Goal: Find specific page/section: Find specific page/section

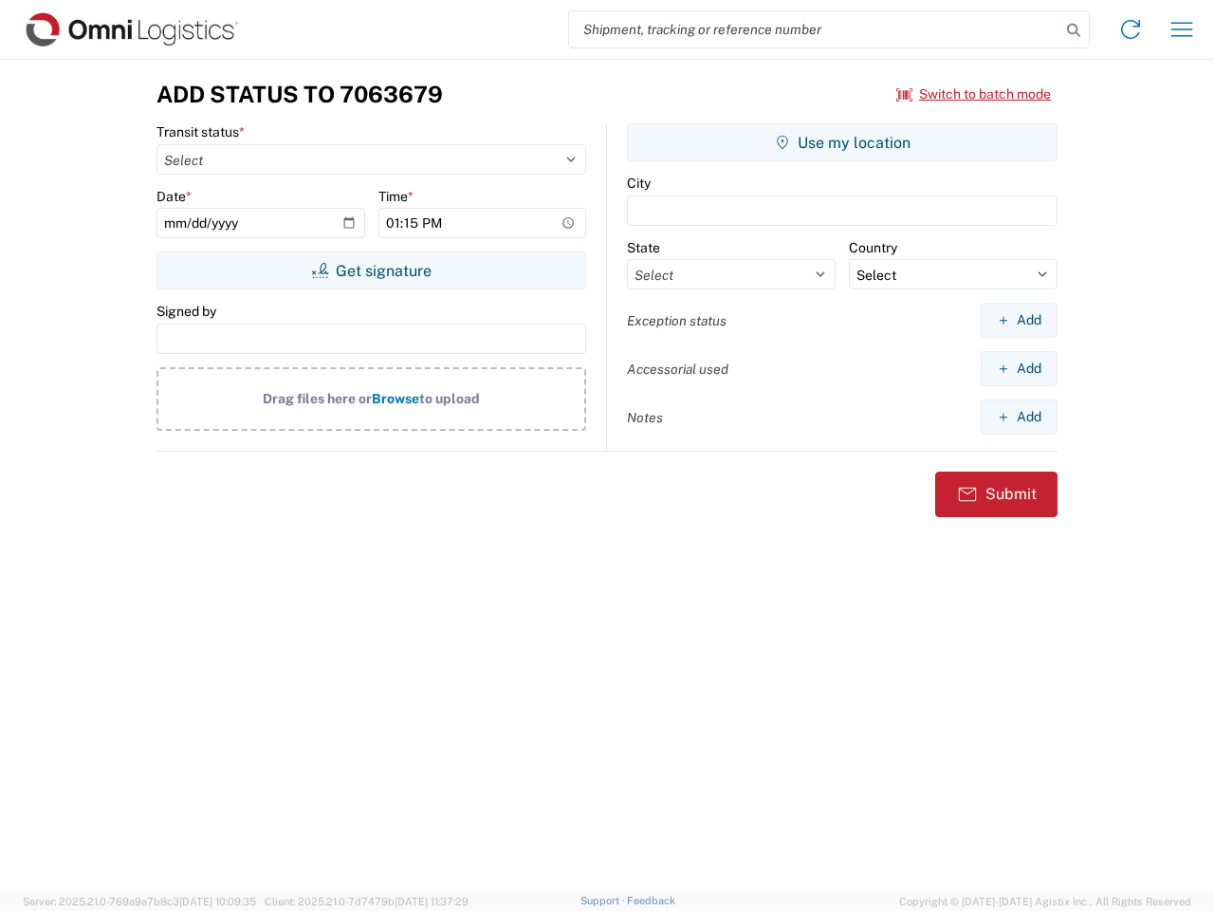
click at [815, 29] on input "search" at bounding box center [814, 29] width 491 height 36
click at [1074, 30] on icon at bounding box center [1073, 30] width 27 height 27
click at [1131, 29] on icon at bounding box center [1130, 29] width 30 height 30
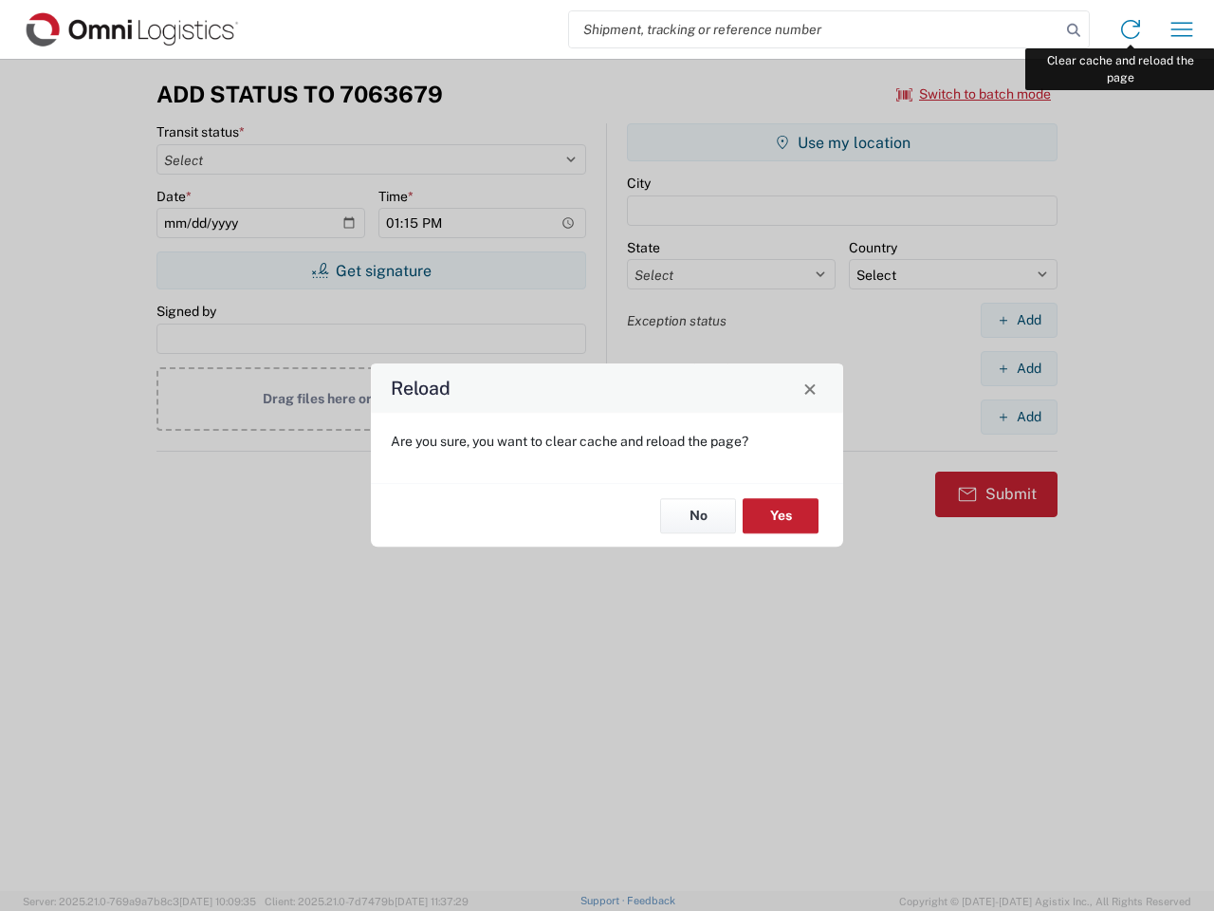
click at [1182, 29] on div "Reload Are you sure, you want to clear cache and reload the page? No Yes" at bounding box center [607, 455] width 1214 height 911
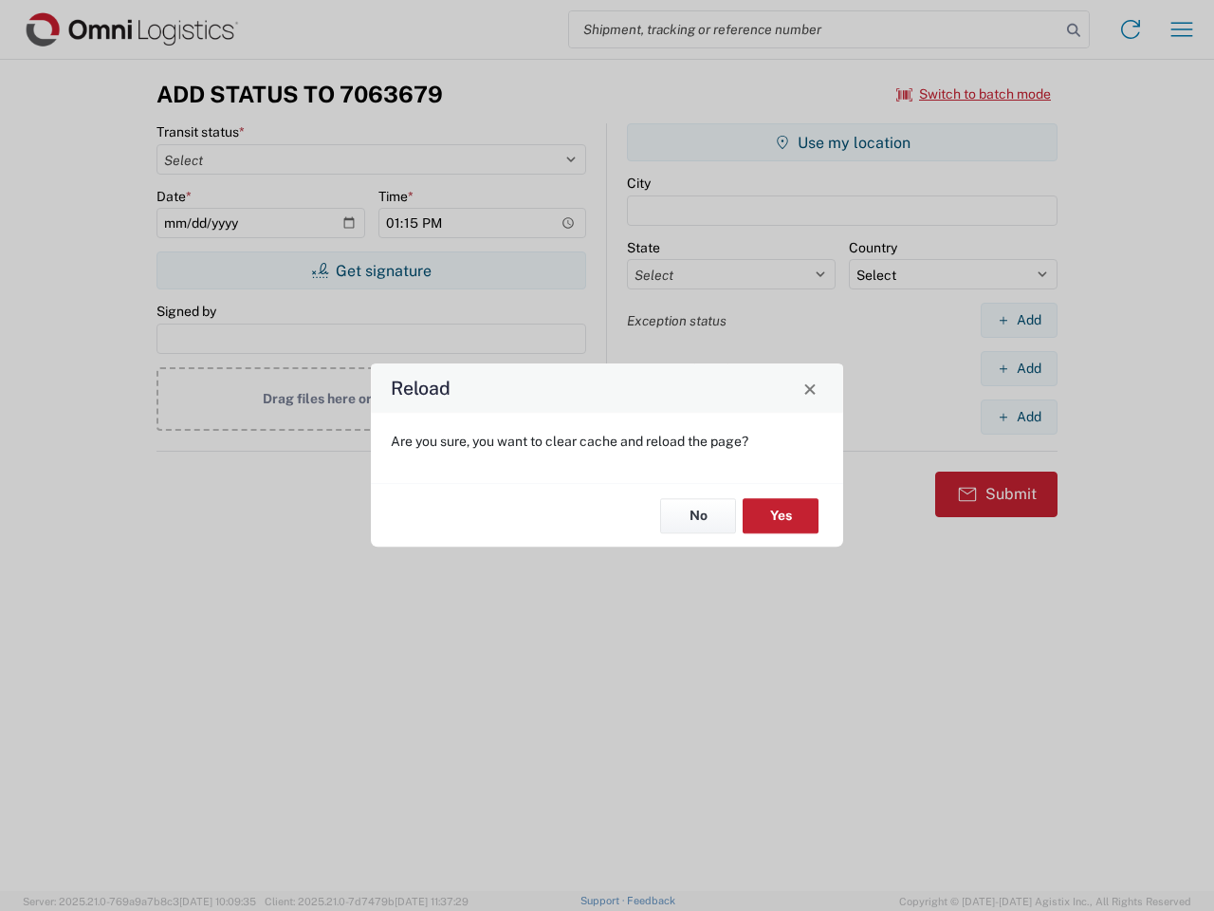
click at [974, 94] on div "Reload Are you sure, you want to clear cache and reload the page? No Yes" at bounding box center [607, 455] width 1214 height 911
click at [371, 270] on div "Reload Are you sure, you want to clear cache and reload the page? No Yes" at bounding box center [607, 455] width 1214 height 911
click at [842, 142] on div "Reload Are you sure, you want to clear cache and reload the page? No Yes" at bounding box center [607, 455] width 1214 height 911
click at [1019, 320] on div "Reload Are you sure, you want to clear cache and reload the page? No Yes" at bounding box center [607, 455] width 1214 height 911
click at [1019, 368] on div "Reload Are you sure, you want to clear cache and reload the page? No Yes" at bounding box center [607, 455] width 1214 height 911
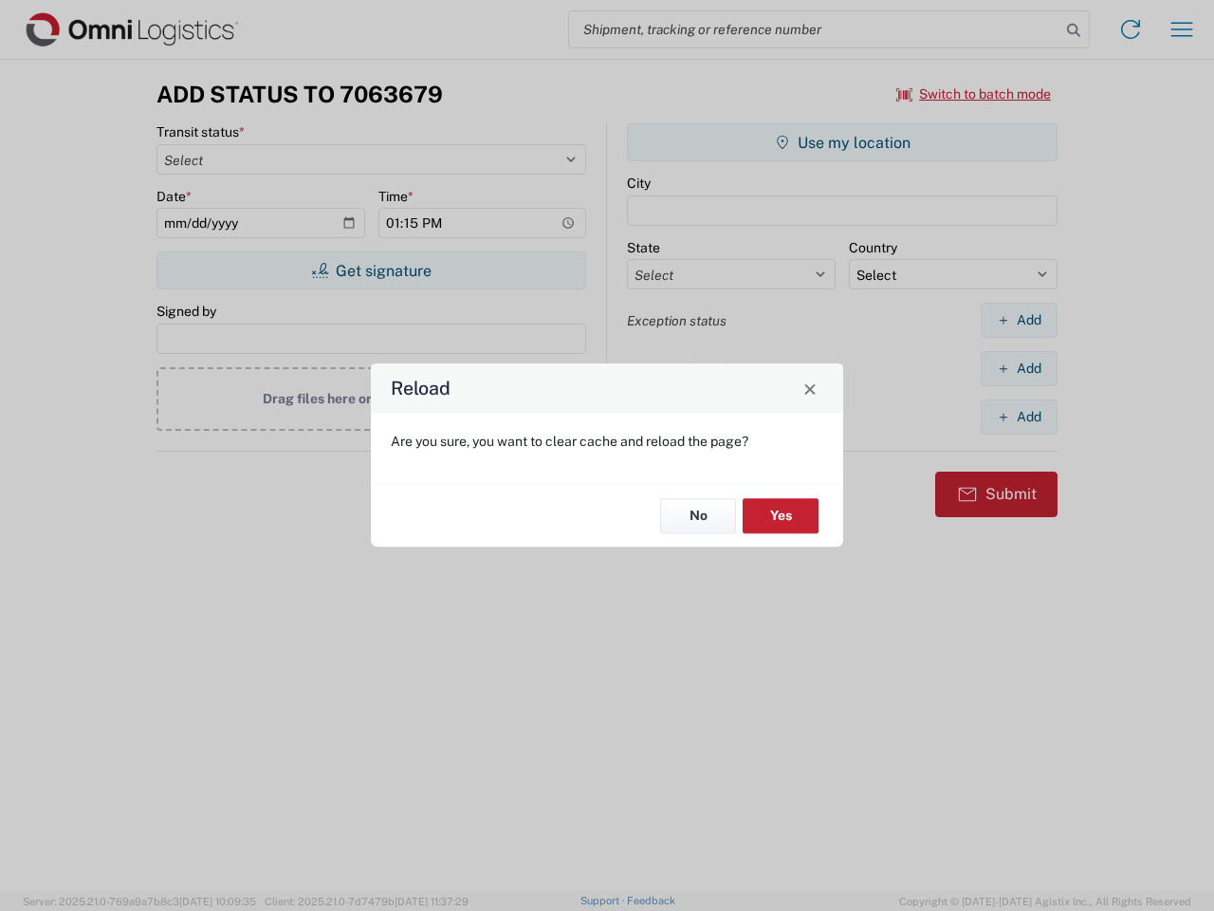
click at [1019, 416] on div "Reload Are you sure, you want to clear cache and reload the page? No Yes" at bounding box center [607, 455] width 1214 height 911
